Goal: Find contact information: Find contact information

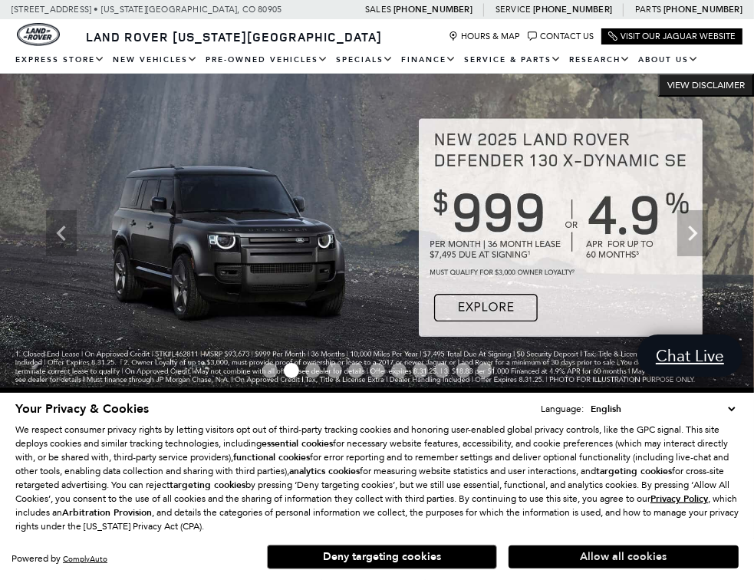
click at [617, 556] on button "Allow all cookies" at bounding box center [624, 557] width 230 height 23
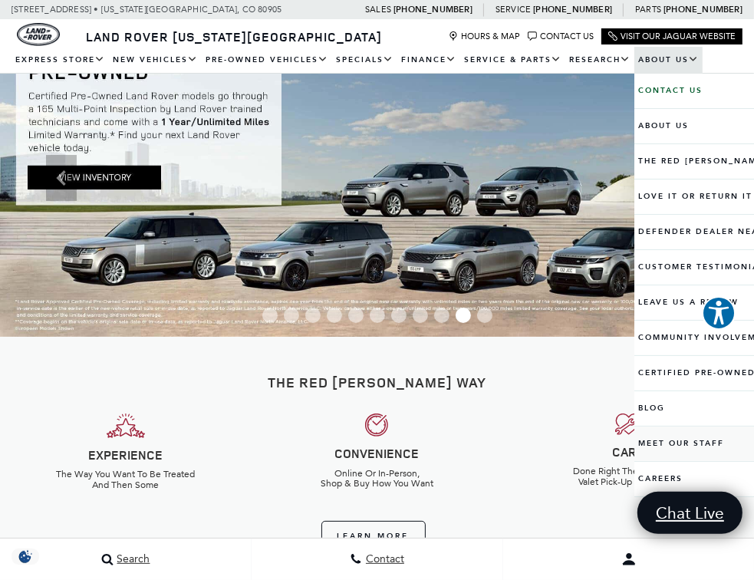
scroll to position [77, 0]
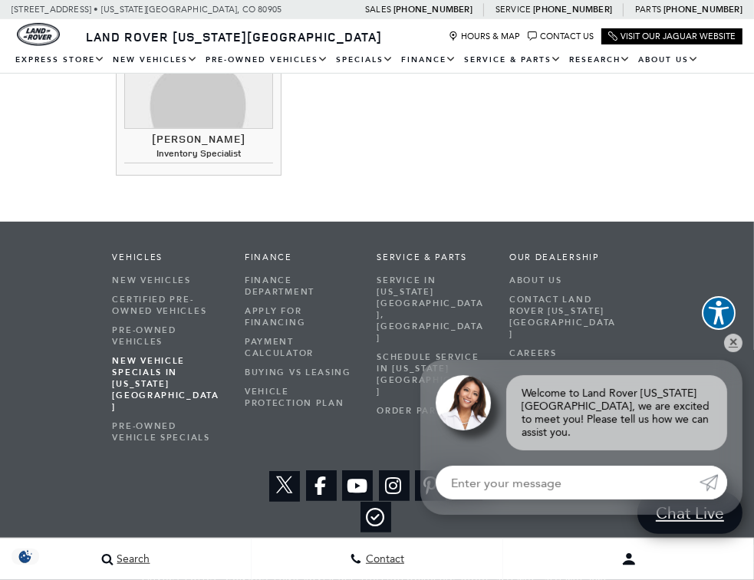
scroll to position [4144, 0]
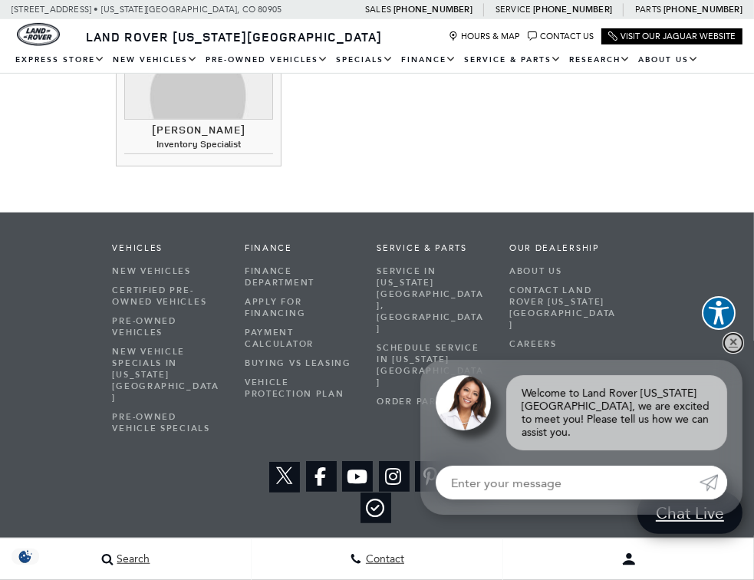
click at [731, 352] on link "✕" at bounding box center [733, 343] width 18 height 18
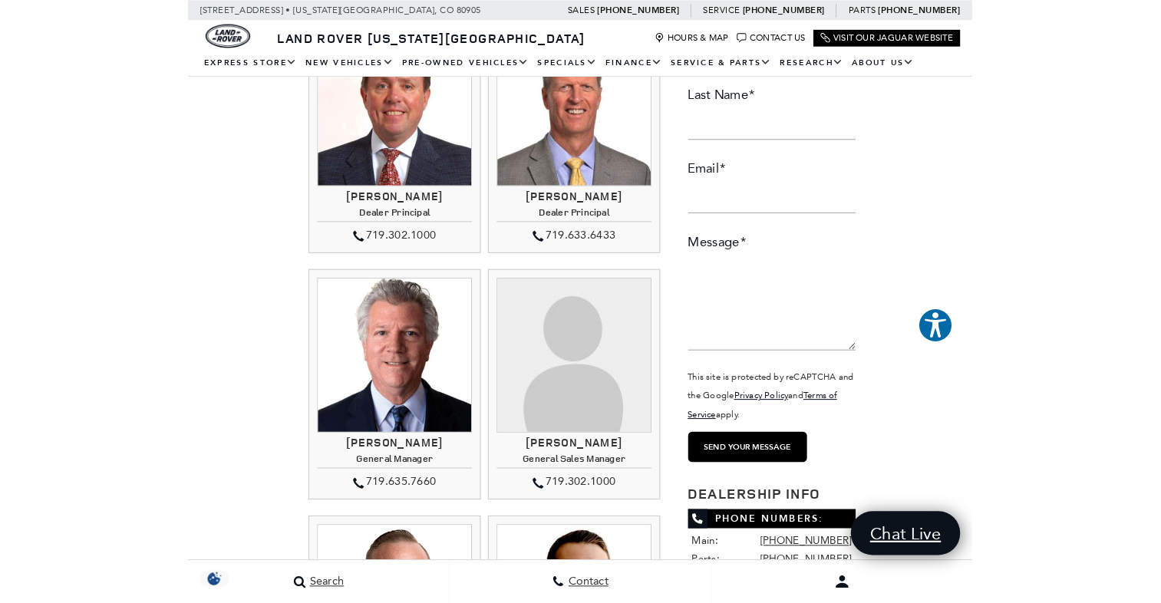
scroll to position [230, 0]
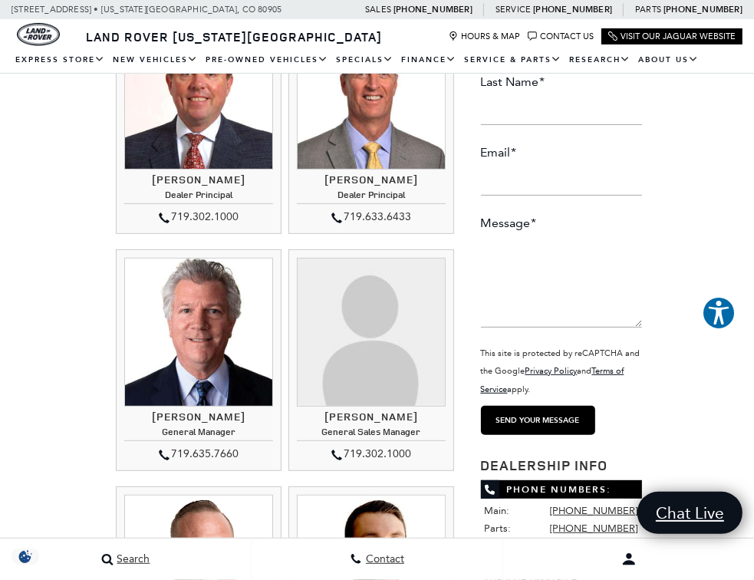
drag, startPoint x: 303, startPoint y: 414, endPoint x: 442, endPoint y: 418, distance: 139.0
click at [442, 418] on h3 "Kimberley Zacharias" at bounding box center [371, 417] width 149 height 12
drag, startPoint x: 442, startPoint y: 418, endPoint x: 422, endPoint y: 417, distance: 20.0
copy h3 "Kimberley Zacharias"
